Goal: Transaction & Acquisition: Purchase product/service

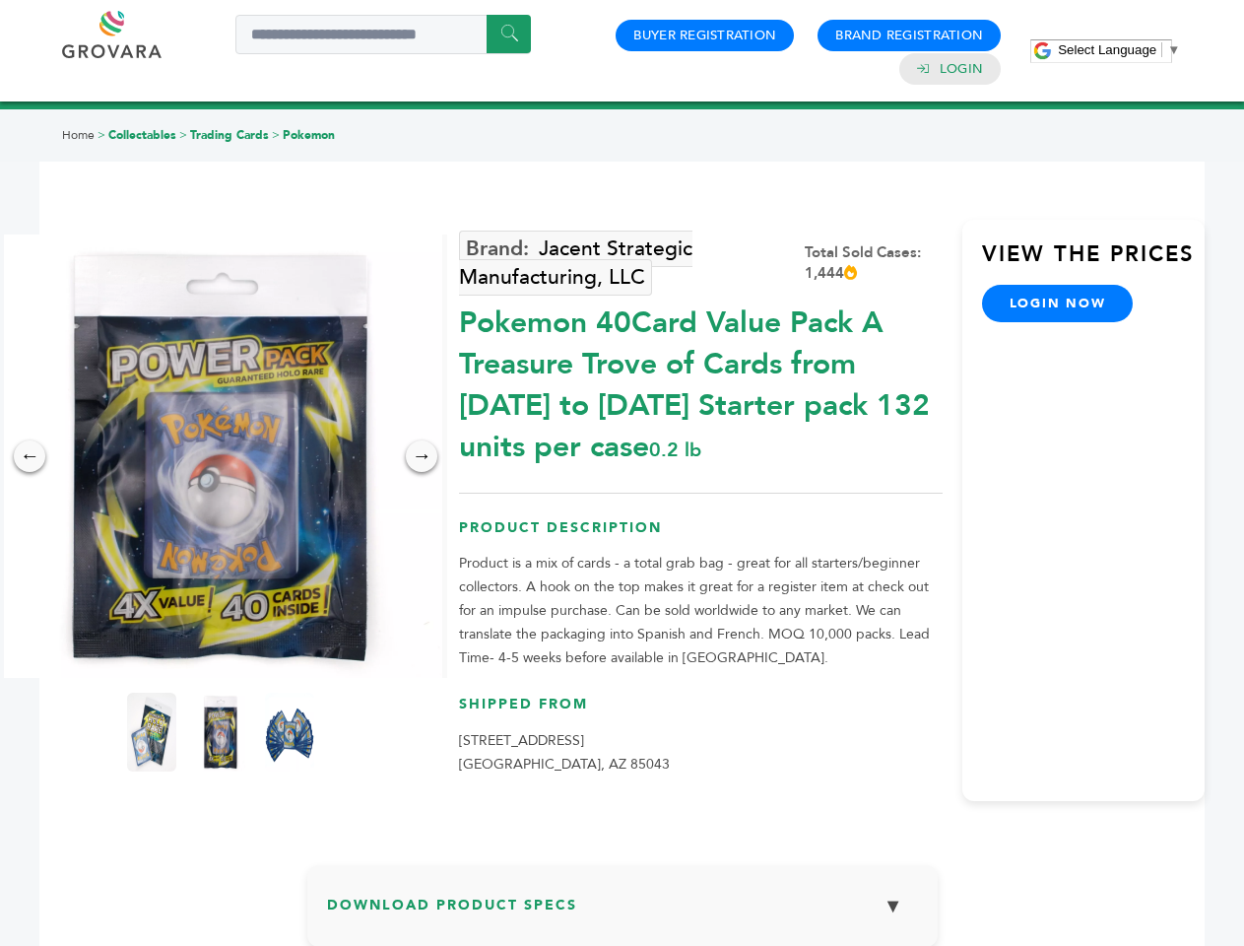
click at [1119, 49] on span "Select Language" at bounding box center [1107, 49] width 98 height 15
click at [221, 456] on img at bounding box center [220, 455] width 443 height 443
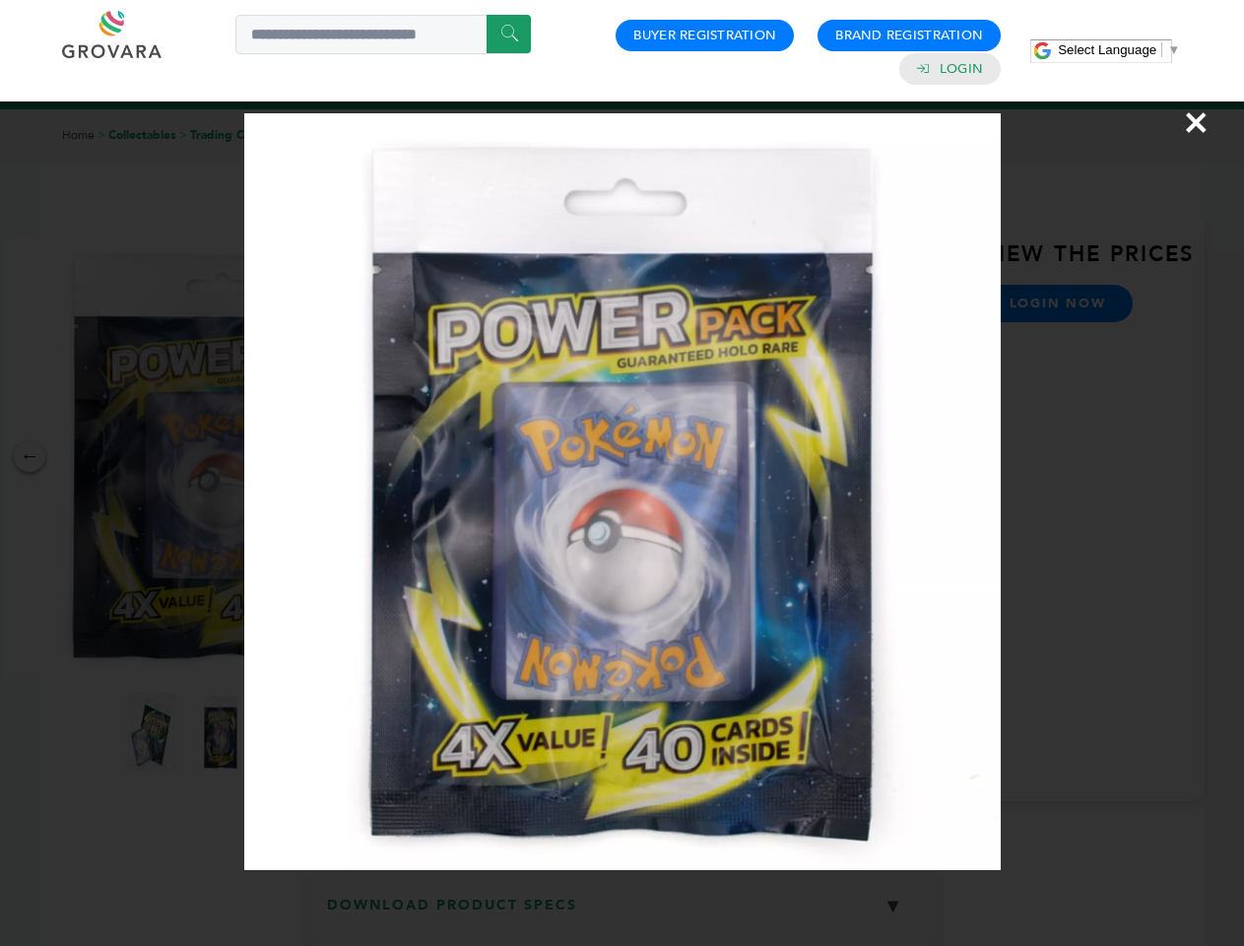
click at [30, 456] on div "×" at bounding box center [622, 473] width 1244 height 946
click at [422, 456] on div "→" at bounding box center [422, 456] width 32 height 32
click at [152, 732] on img at bounding box center [151, 731] width 49 height 79
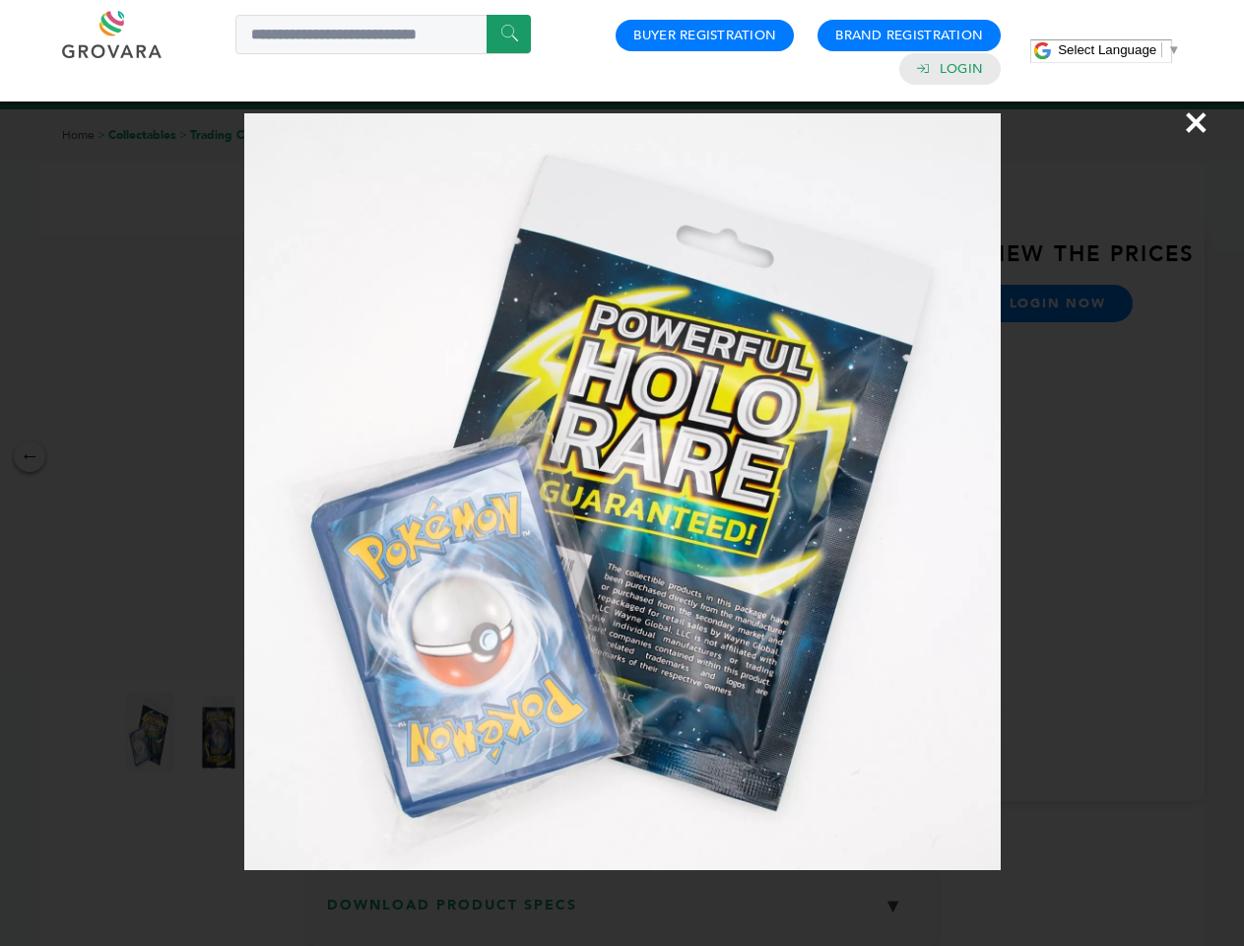
click at [221, 732] on div "×" at bounding box center [622, 473] width 1244 height 946
click at [290, 732] on img at bounding box center [290, 733] width 64 height 99
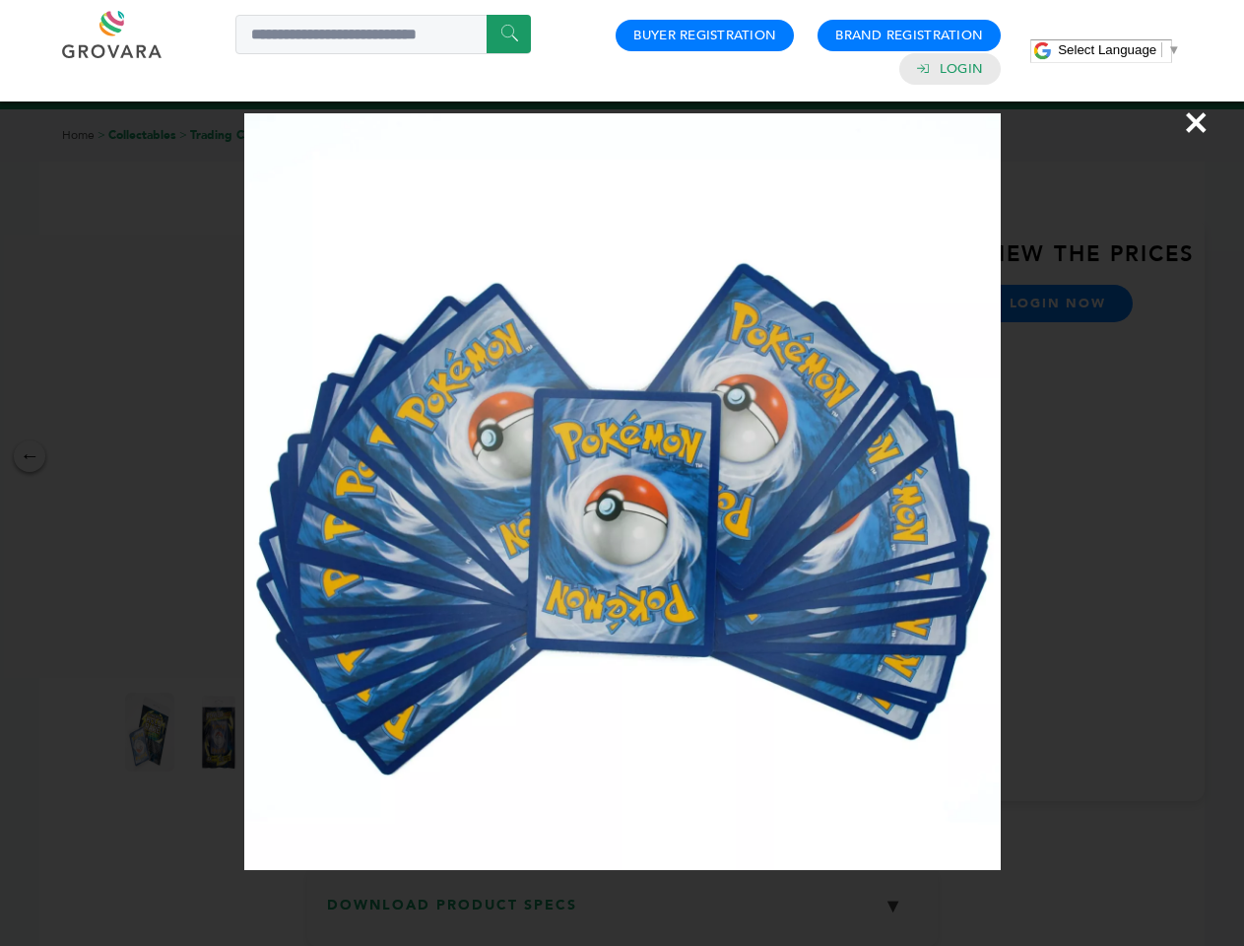
click at [623, 913] on div "×" at bounding box center [622, 473] width 1244 height 946
